Goal: Information Seeking & Learning: Learn about a topic

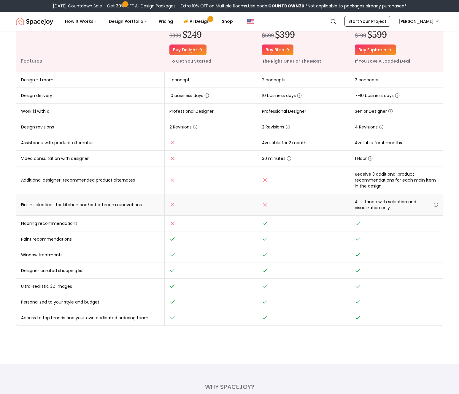
scroll to position [100, 0]
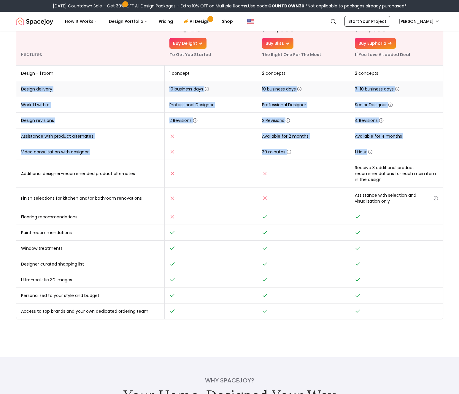
drag, startPoint x: 402, startPoint y: 150, endPoint x: 85, endPoint y: 83, distance: 323.7
click at [85, 83] on tbody "Design - 1 room 1 concept 2 concepts 2 concepts Design delivery 10 business day…" at bounding box center [229, 193] width 427 height 254
click at [39, 148] on td "Video consultation with designer" at bounding box center [90, 152] width 148 height 16
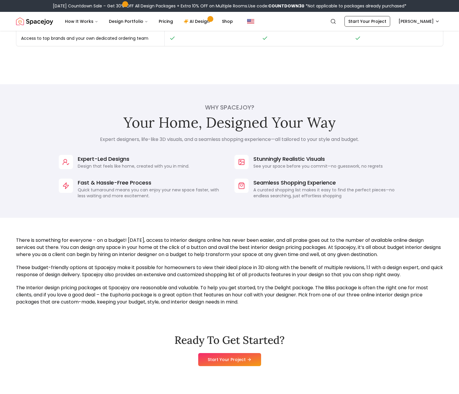
scroll to position [0, 0]
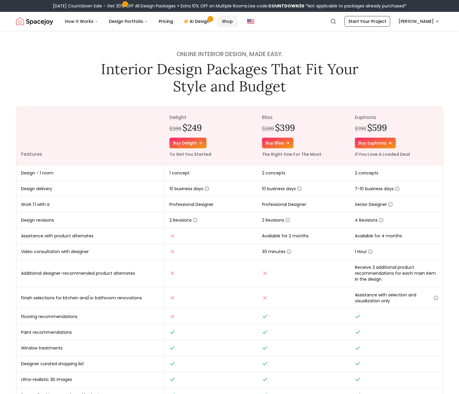
click at [225, 19] on link "Shop" at bounding box center [227, 21] width 20 height 12
click at [156, 43] on div "Online interior design, made easy. Interior Design Packages That Fit Your Style…" at bounding box center [230, 225] width 456 height 388
click at [222, 19] on link "Shop" at bounding box center [227, 21] width 20 height 12
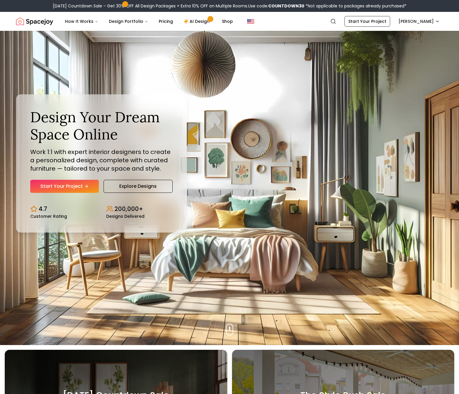
scroll to position [93, 0]
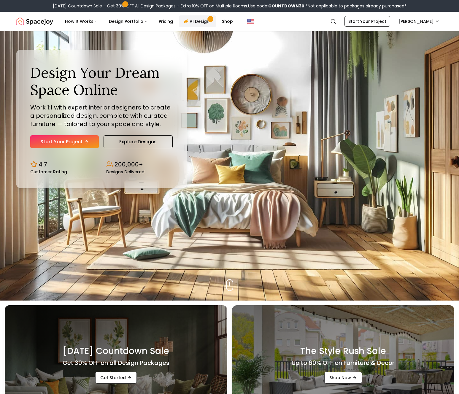
click at [190, 23] on link "AI Design" at bounding box center [197, 21] width 37 height 12
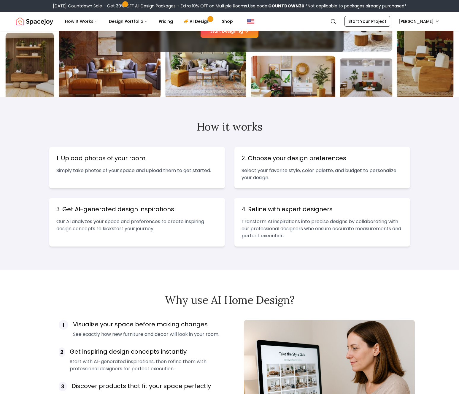
scroll to position [234, 0]
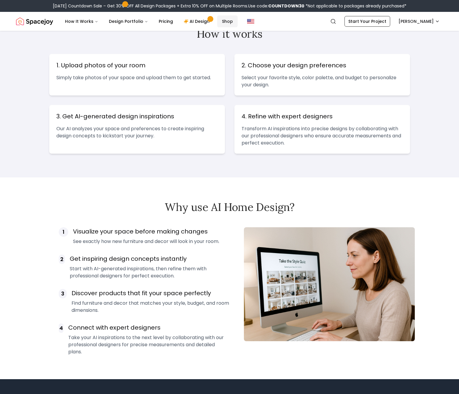
click at [219, 19] on link "Shop" at bounding box center [227, 21] width 20 height 12
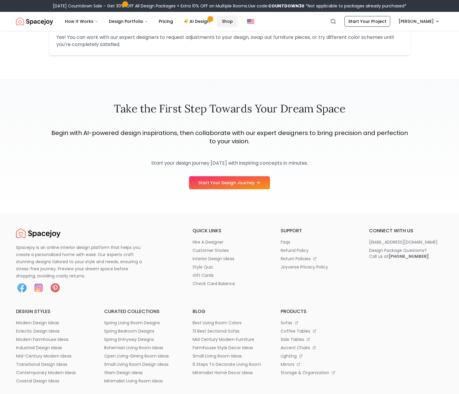
scroll to position [1044, 0]
